Goal: Transaction & Acquisition: Purchase product/service

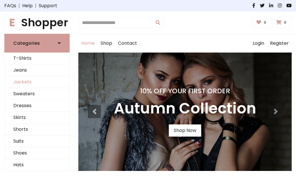
click at [37, 82] on link "Jackets" at bounding box center [37, 82] width 65 height 12
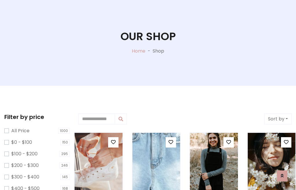
scroll to position [29, 0]
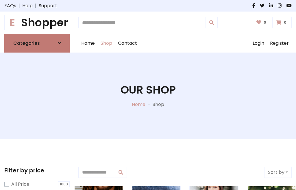
click at [37, 43] on h6 "Categories" at bounding box center [26, 42] width 27 height 5
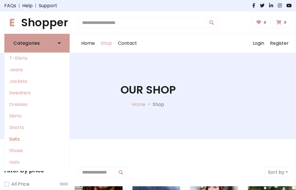
click at [37, 139] on link "Suits" at bounding box center [37, 139] width 65 height 12
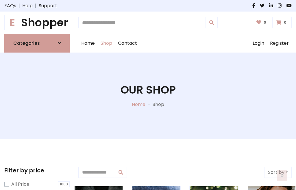
scroll to position [245, 0]
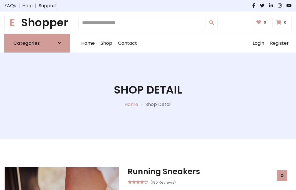
scroll to position [539, 0]
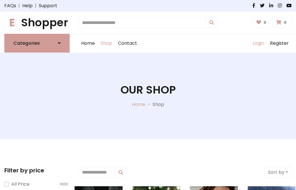
click at [258, 43] on link "Login" at bounding box center [257, 43] width 17 height 18
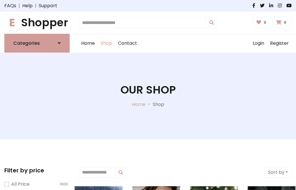
scroll to position [29, 0]
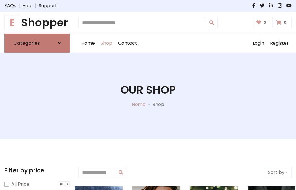
click at [59, 43] on icon at bounding box center [59, 43] width 3 height 5
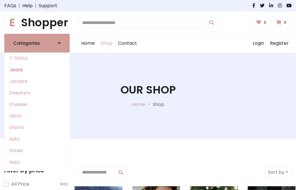
click at [37, 70] on link "Jeans" at bounding box center [37, 70] width 65 height 12
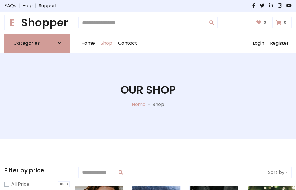
scroll to position [29, 0]
